Goal: Information Seeking & Learning: Learn about a topic

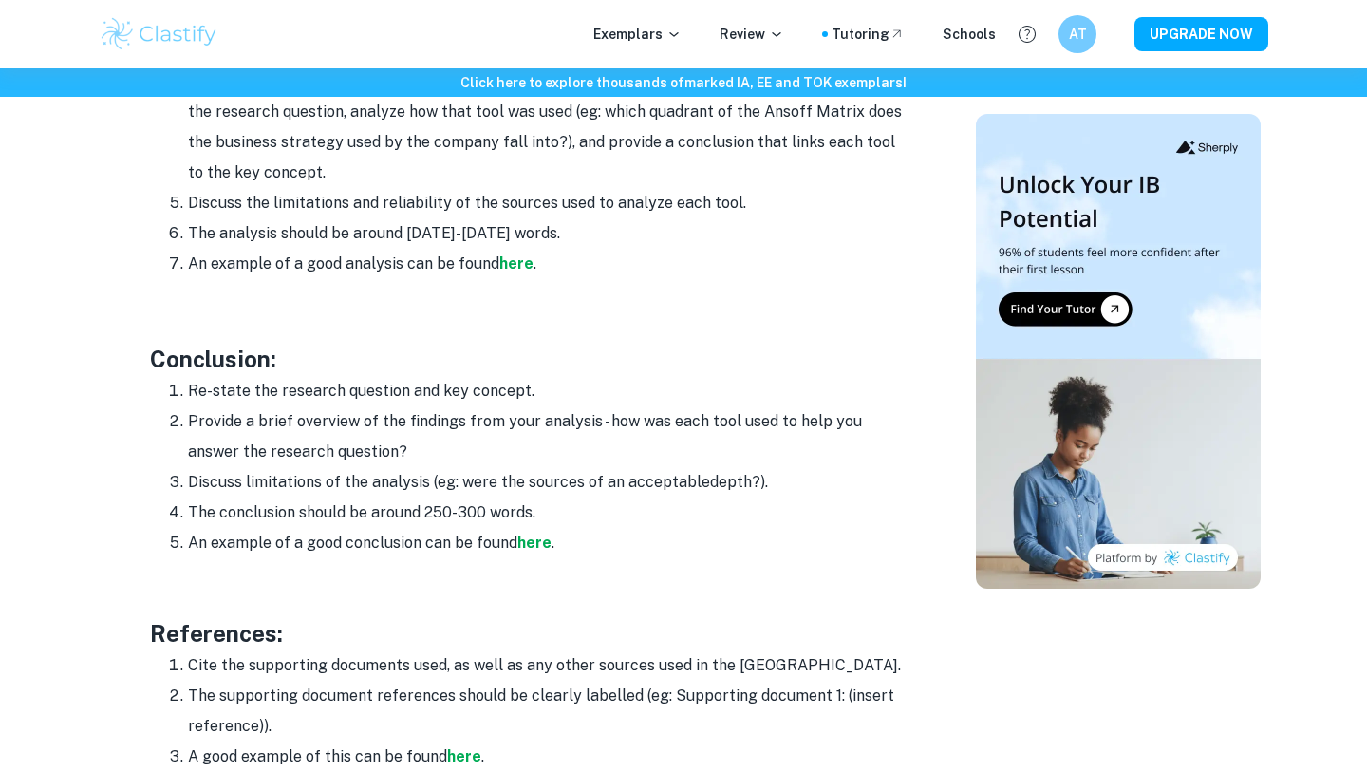
scroll to position [2401, 0]
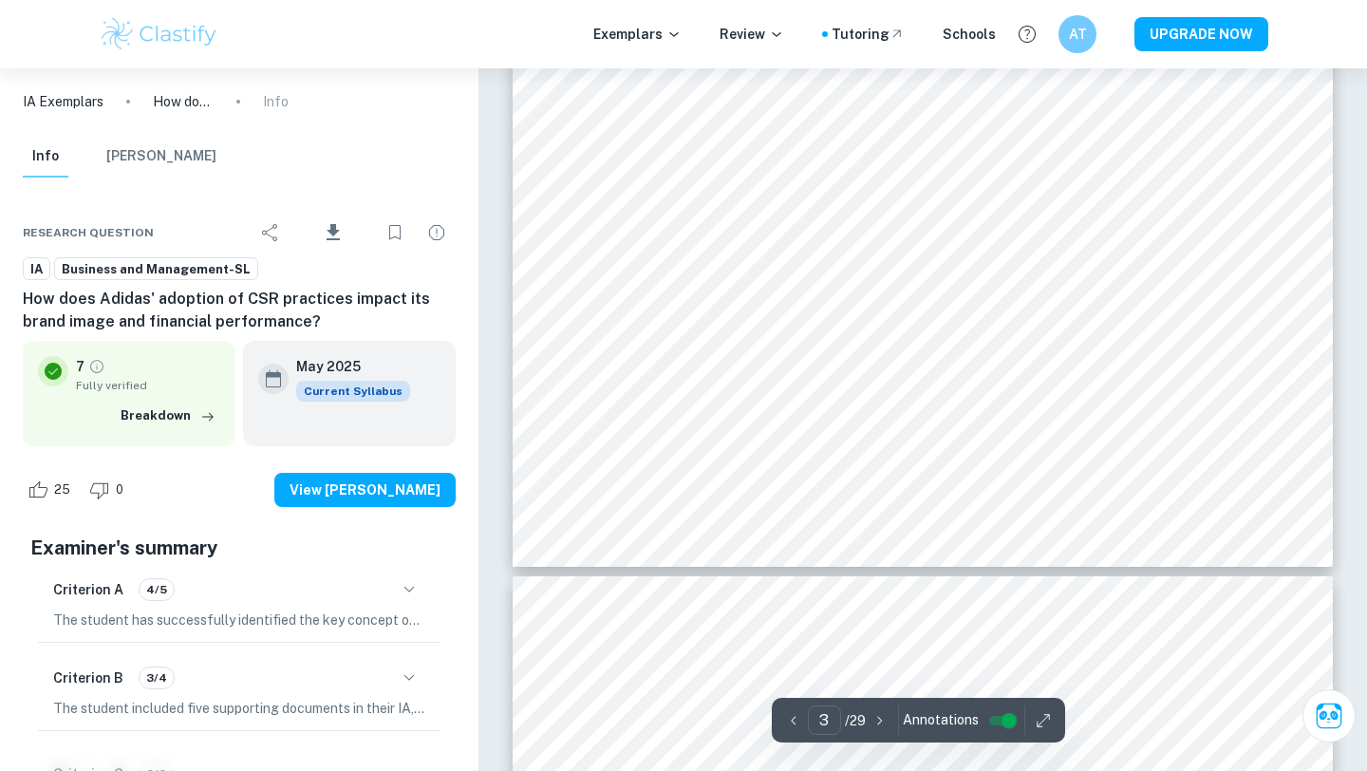
type input "4"
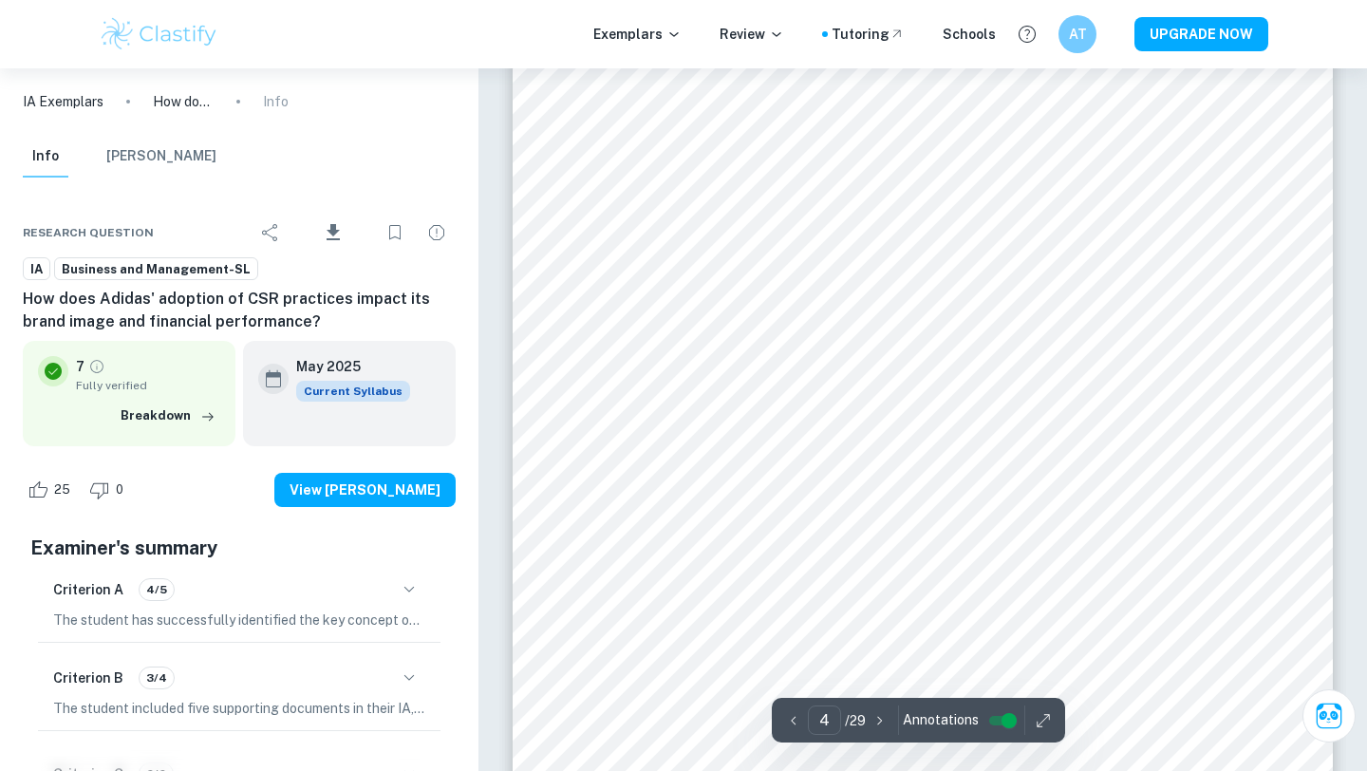
scroll to position [3968, 0]
